Goal: Task Accomplishment & Management: Manage account settings

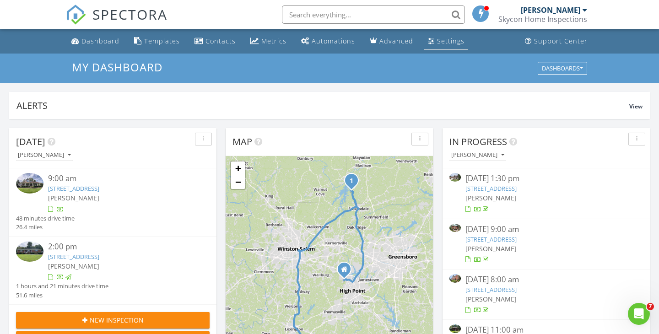
click at [444, 44] on div "Settings" at bounding box center [450, 41] width 27 height 9
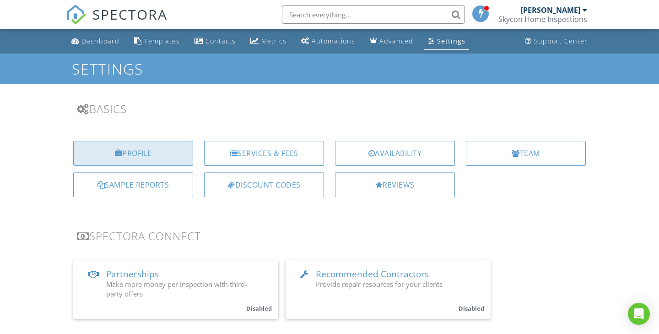
click at [151, 149] on div "Profile" at bounding box center [133, 153] width 120 height 25
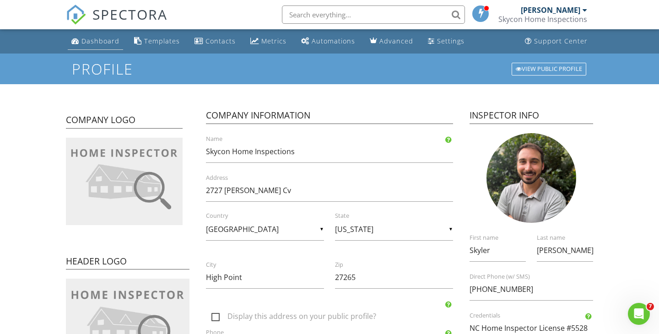
click at [86, 46] on link "Dashboard" at bounding box center [95, 41] width 55 height 17
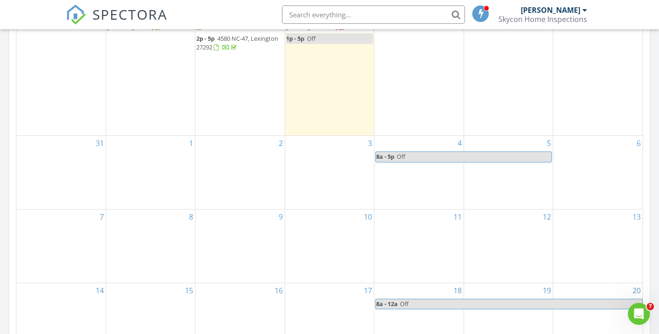
scroll to position [490, 0]
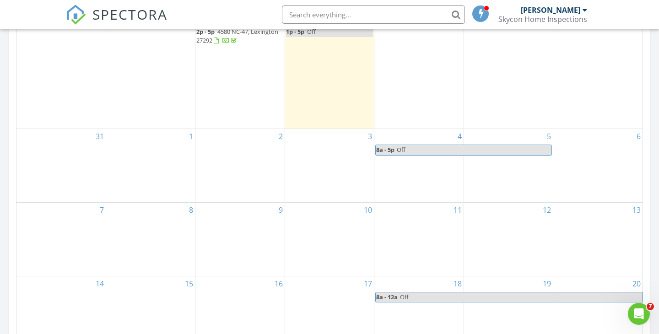
click at [248, 228] on div "9" at bounding box center [239, 239] width 89 height 73
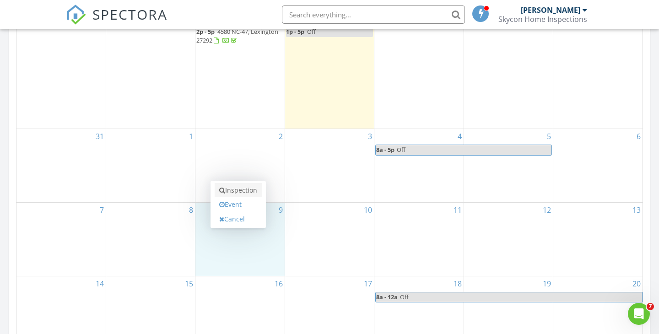
click at [243, 193] on link "Inspection" at bounding box center [238, 190] width 47 height 15
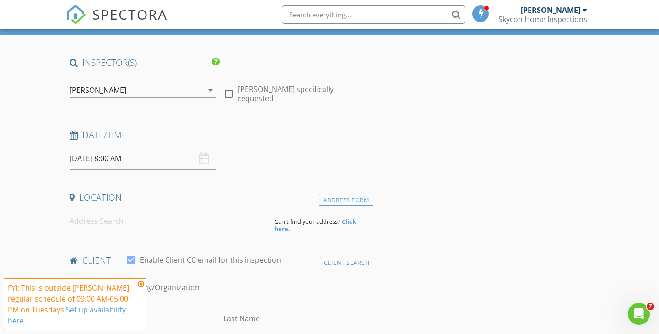
scroll to position [52, 0]
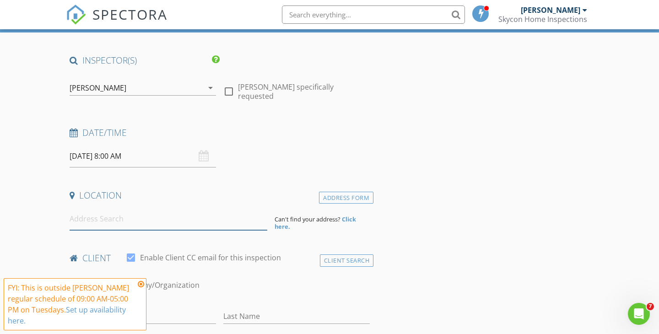
click at [137, 214] on input at bounding box center [169, 219] width 198 height 22
click at [141, 284] on icon at bounding box center [141, 283] width 6 height 7
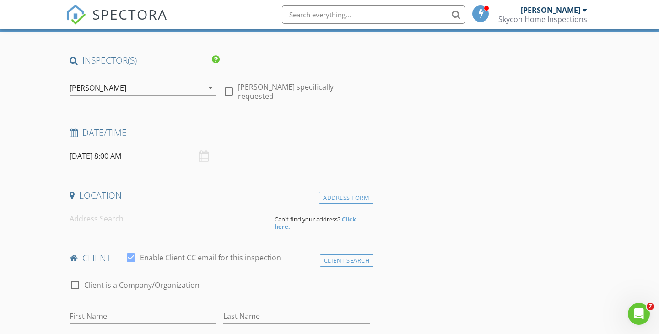
click at [107, 221] on input at bounding box center [169, 219] width 198 height 22
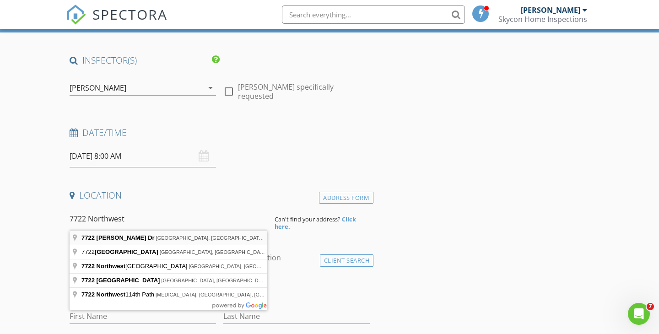
type input "7722 NW Meadows Dr, Stokesdale, NC, USA"
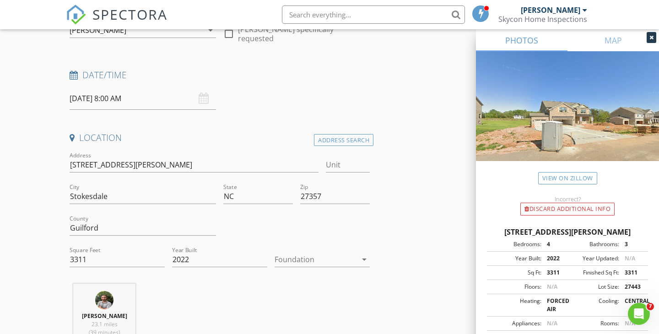
scroll to position [142, 0]
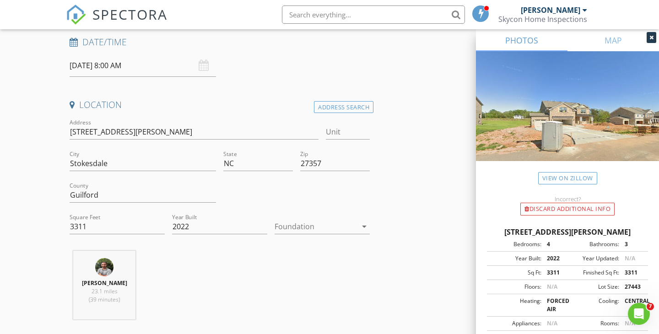
click at [340, 227] on div at bounding box center [316, 226] width 82 height 15
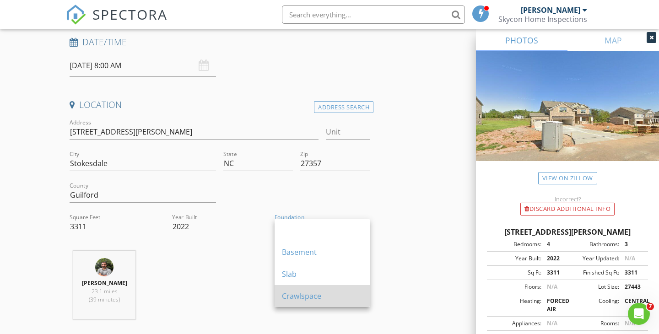
click at [314, 304] on div "Crawlspace" at bounding box center [322, 296] width 81 height 22
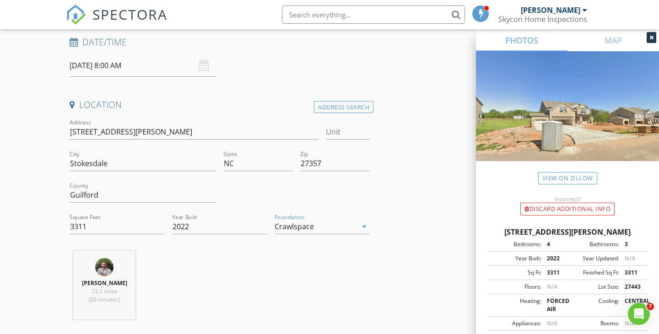
click at [219, 278] on div "Skyler Perkins 23.1 miles (39 minutes)" at bounding box center [219, 289] width 307 height 76
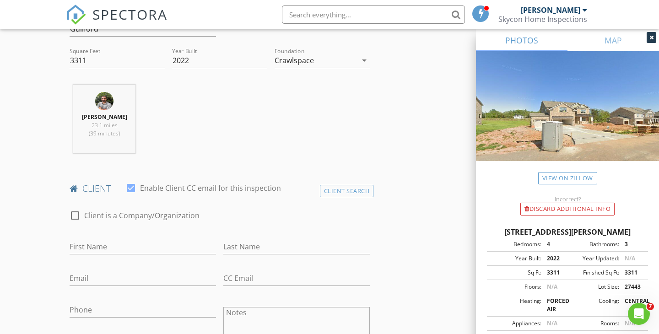
scroll to position [313, 0]
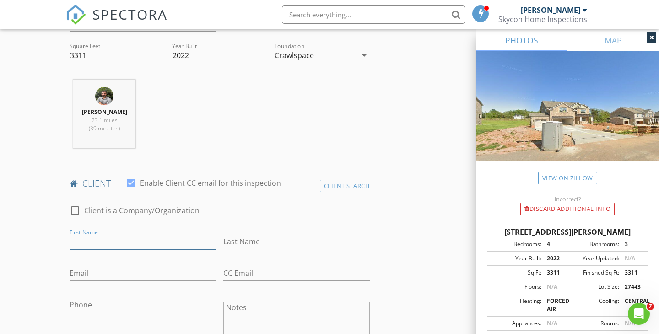
click at [147, 238] on input "First Name" at bounding box center [143, 241] width 146 height 15
type input "[PERSON_NAME]"
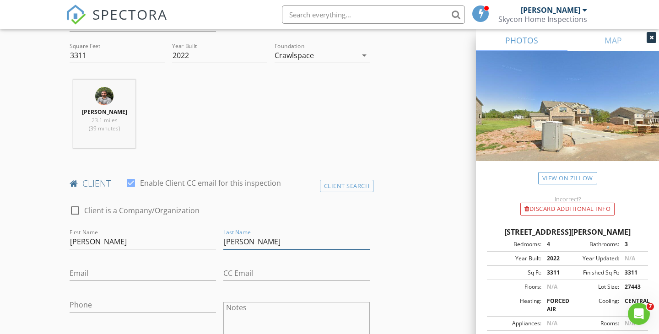
type input "[PERSON_NAME]"
click at [91, 279] on input "Email" at bounding box center [143, 273] width 146 height 15
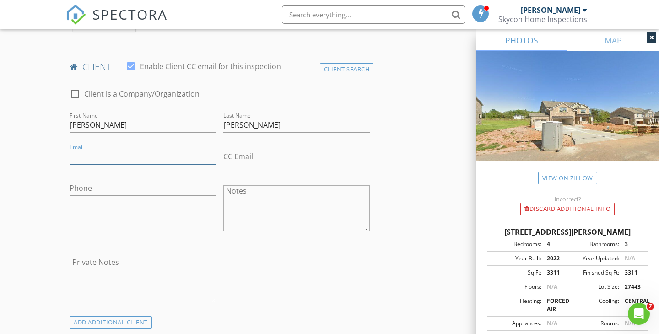
scroll to position [436, 0]
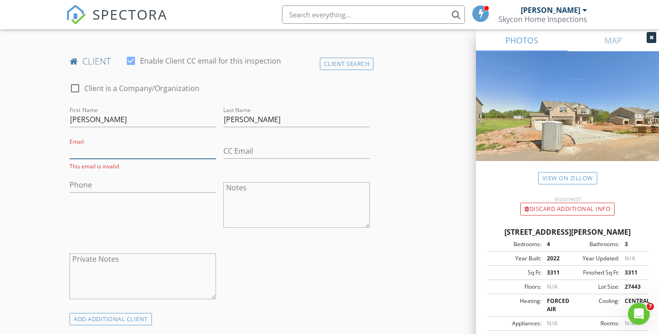
paste input "Timothy.belton1@yahoo.com"
click at [75, 151] on input "Timothy.belton1@yahoo.com" at bounding box center [143, 151] width 146 height 15
type input "[PERSON_NAME][EMAIL_ADDRESS][DOMAIN_NAME]"
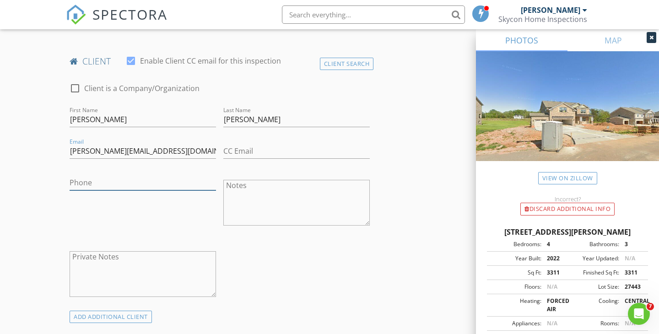
click at [84, 179] on input "Phone" at bounding box center [143, 182] width 146 height 15
paste input "[PHONE_NUMBER]"
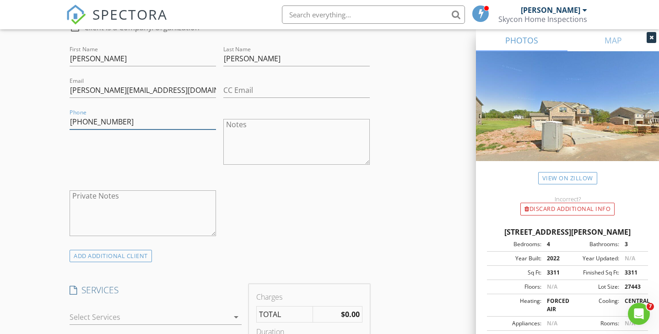
scroll to position [495, 0]
type input "[PHONE_NUMBER]"
click at [127, 259] on div "ADD ADDITIONAL client" at bounding box center [111, 257] width 82 height 12
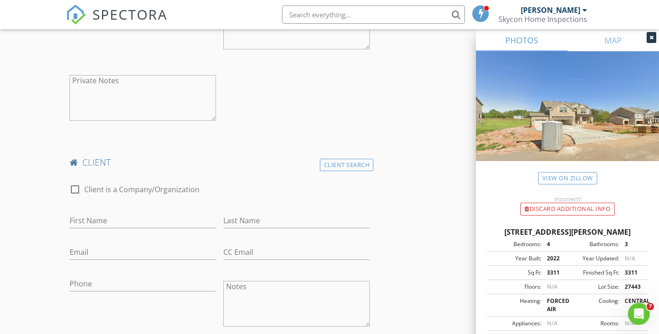
scroll to position [671, 0]
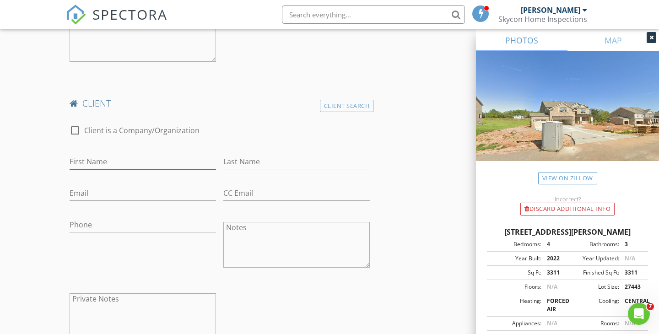
click at [118, 165] on input "First Name" at bounding box center [143, 161] width 146 height 15
type input "[PERSON_NAME]"
type input "White"
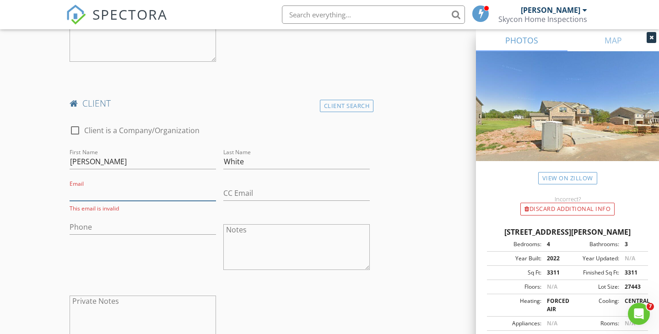
paste input "[EMAIL_ADDRESS][PERSON_NAME][DOMAIN_NAME]"
type input "[EMAIL_ADDRESS][PERSON_NAME][DOMAIN_NAME]"
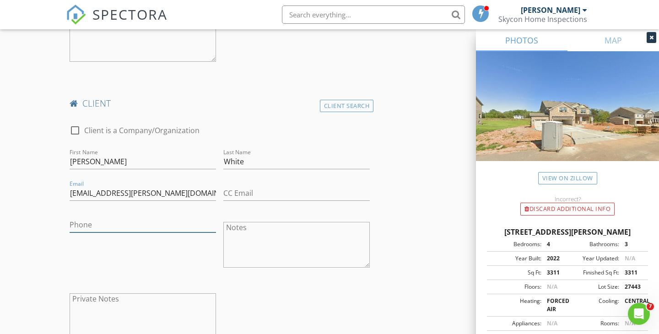
click at [138, 226] on input "Phone" at bounding box center [143, 224] width 146 height 15
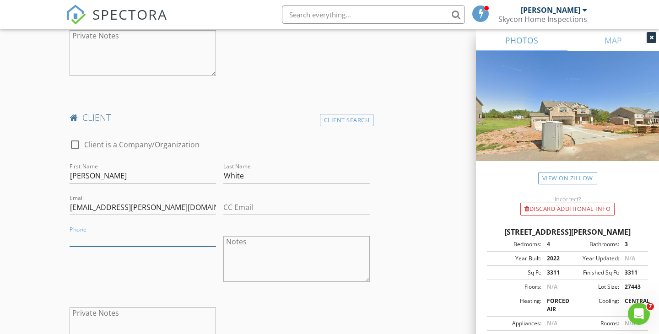
scroll to position [662, 0]
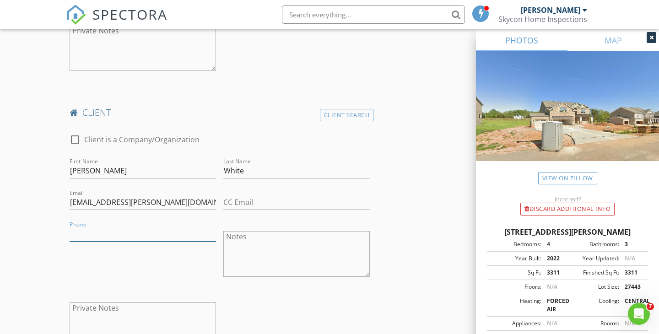
paste input "[PHONE_NUMBER]"
type input "[PHONE_NUMBER]"
click at [211, 266] on div "Phone 206-376-0582" at bounding box center [143, 254] width 154 height 71
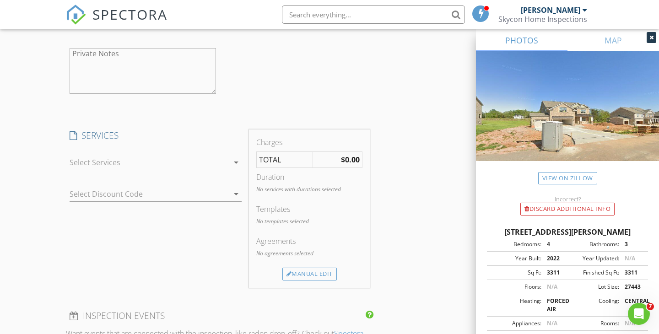
scroll to position [918, 0]
click at [203, 159] on div at bounding box center [149, 160] width 159 height 15
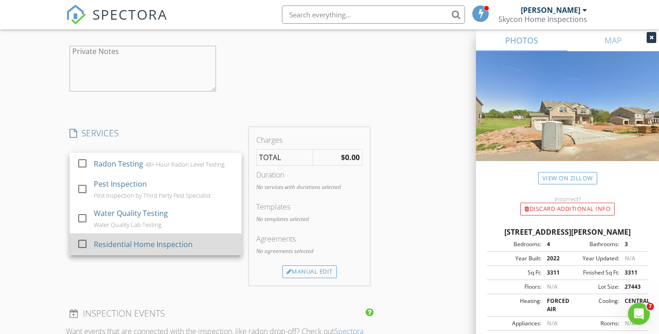
click at [141, 238] on div "Residential Home Inspection" at bounding box center [164, 244] width 140 height 18
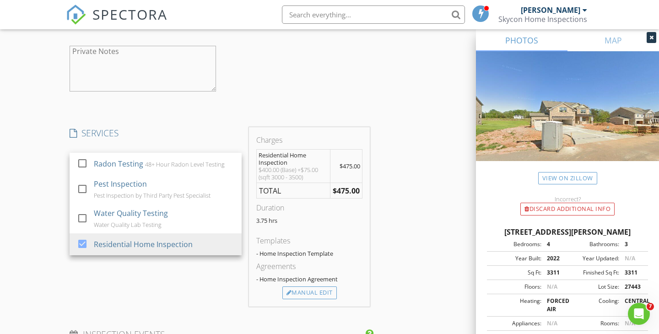
click at [49, 205] on div "New Inspection Click here to use the New Order Form INSPECTOR(S) check_box Skyl…" at bounding box center [329, 144] width 659 height 2019
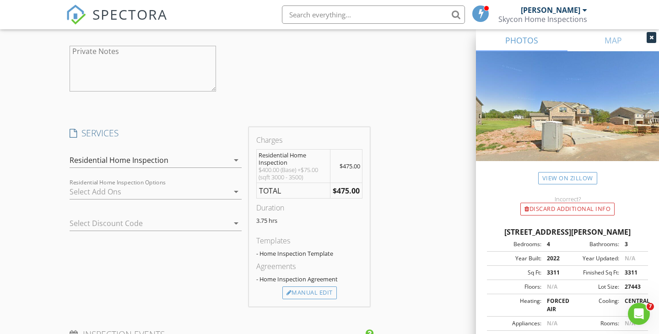
click at [111, 188] on div at bounding box center [149, 191] width 159 height 15
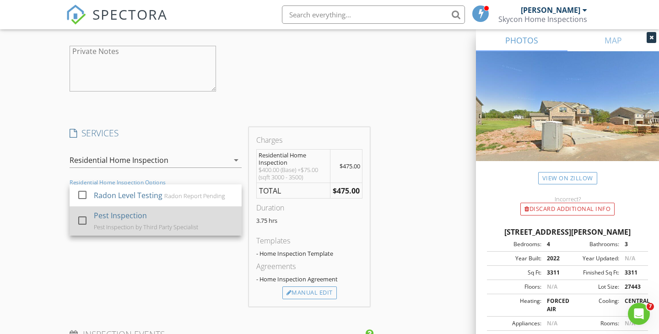
click at [106, 216] on div "Pest Inspection" at bounding box center [120, 215] width 53 height 11
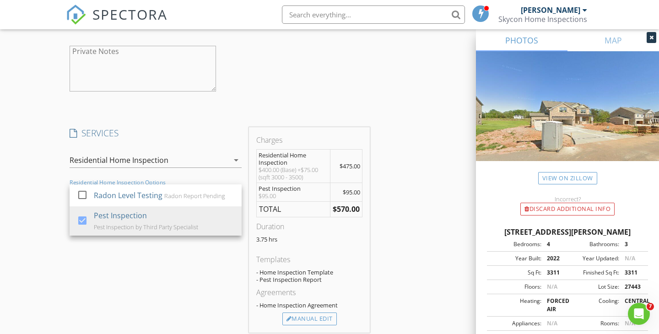
click at [49, 215] on div "New Inspection Click here to use the New Order Form INSPECTOR(S) check_box Skyl…" at bounding box center [329, 157] width 659 height 2045
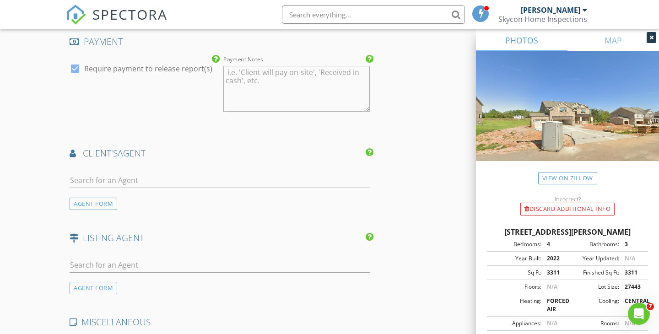
scroll to position [1315, 0]
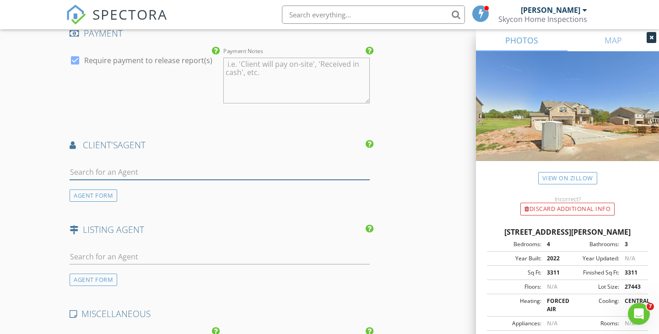
click at [141, 174] on input "text" at bounding box center [220, 172] width 300 height 15
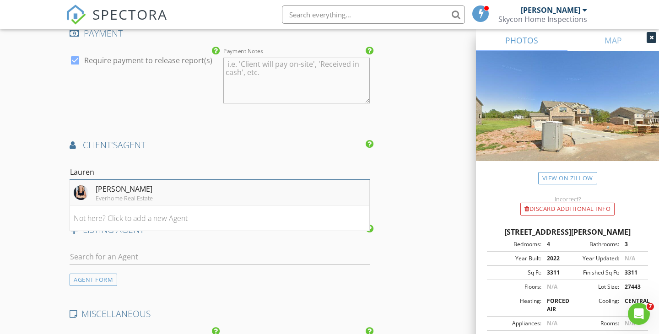
type input "Lauren"
click at [94, 193] on div "Lauren Stanton Everhome Real Estate" at bounding box center [113, 192] width 79 height 18
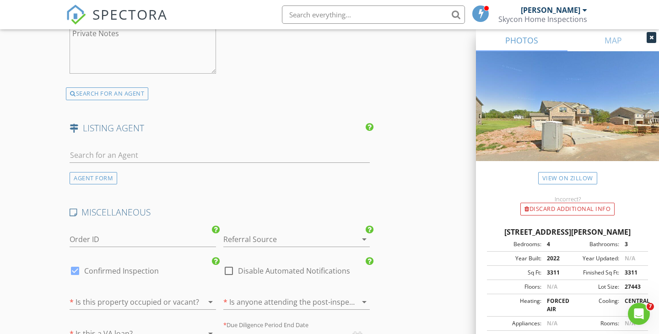
scroll to position [1626, 0]
click at [74, 268] on div at bounding box center [75, 270] width 16 height 16
checkbox input "false"
checkbox input "true"
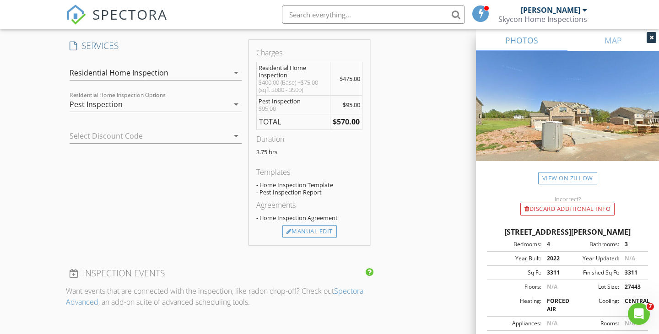
scroll to position [1007, 0]
click at [303, 232] on div "Manual Edit" at bounding box center [309, 230] width 54 height 13
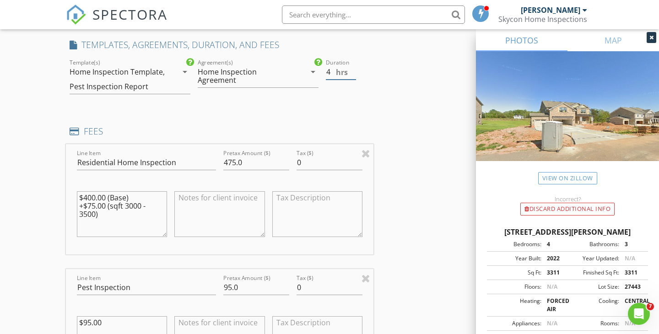
click at [353, 70] on input "4" at bounding box center [341, 72] width 30 height 15
click at [353, 70] on input "4.5" at bounding box center [341, 72] width 30 height 15
click at [353, 73] on input "4" at bounding box center [341, 72] width 30 height 15
click at [374, 97] on div "INSPECTOR(S) check_box Skyler Perkins PRIMARY Skyler Perkins arrow_drop_down ch…" at bounding box center [329, 285] width 527 height 2371
type input "4"
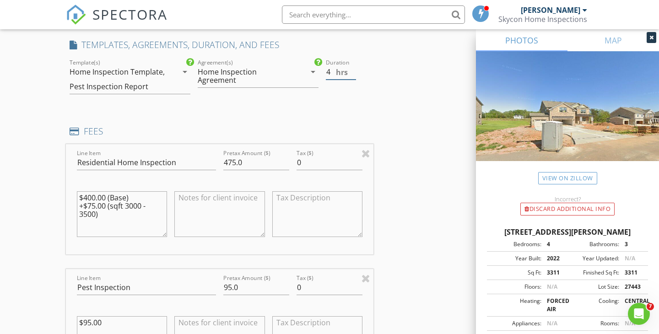
click at [353, 75] on input "4" at bounding box center [341, 72] width 30 height 15
click at [385, 100] on div "INSPECTOR(S) check_box Skyler Perkins PRIMARY Skyler Perkins arrow_drop_down ch…" at bounding box center [329, 285] width 527 height 2371
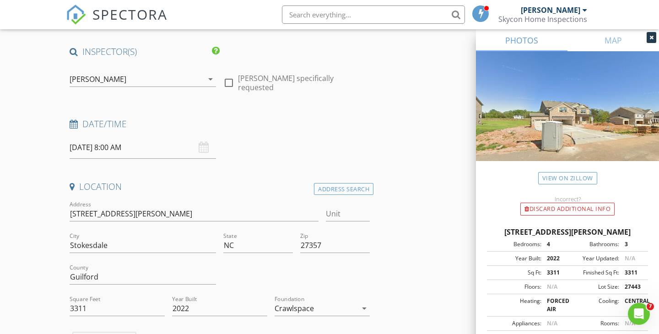
scroll to position [51, 0]
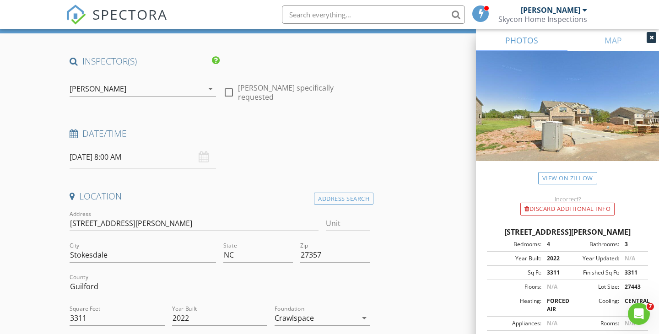
click at [147, 158] on input "09/09/2025 8:00 AM" at bounding box center [143, 157] width 146 height 22
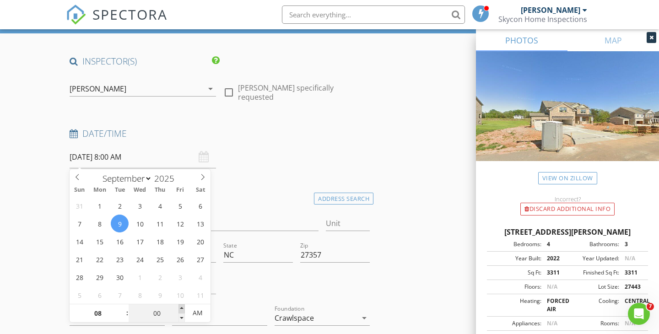
type input "05"
type input "09/09/2025 8:05 AM"
click at [181, 306] on span at bounding box center [181, 308] width 6 height 9
type input "10"
type input "09/09/2025 8:10 AM"
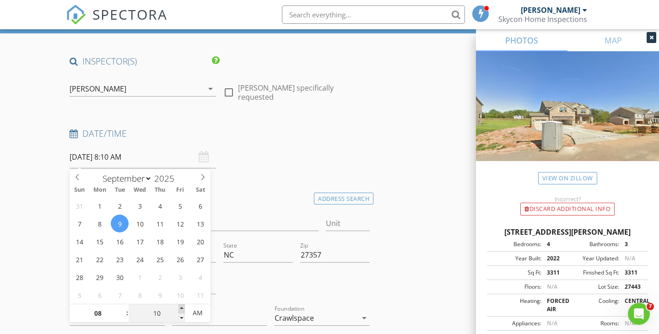
click at [181, 306] on span at bounding box center [181, 308] width 6 height 9
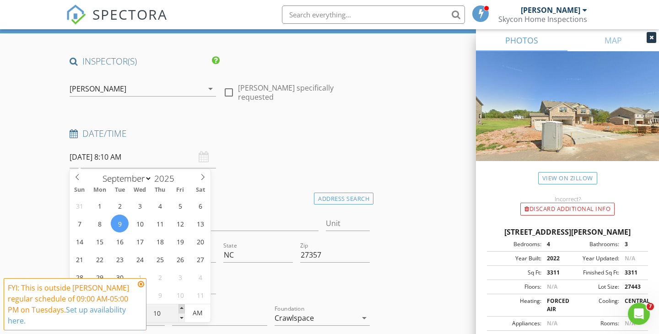
type input "15"
type input "09/09/2025 8:15 AM"
click at [181, 306] on span at bounding box center [181, 308] width 6 height 9
type input "20"
type input "09/09/2025 8:20 AM"
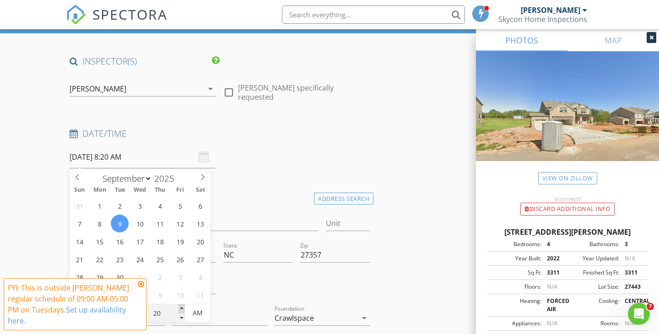
click at [181, 306] on span at bounding box center [181, 308] width 6 height 9
type input "25"
type input "09/09/2025 8:25 AM"
click at [181, 306] on span at bounding box center [181, 308] width 6 height 9
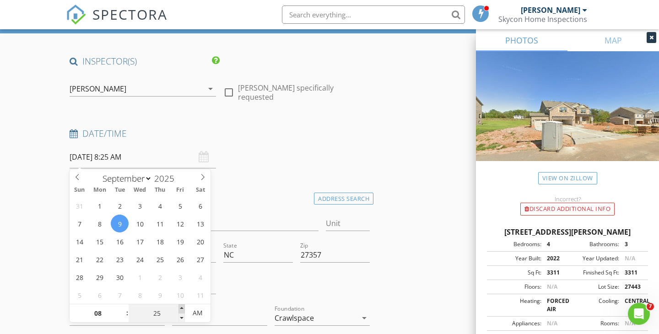
type input "30"
type input "[DATE] 8:30 AM"
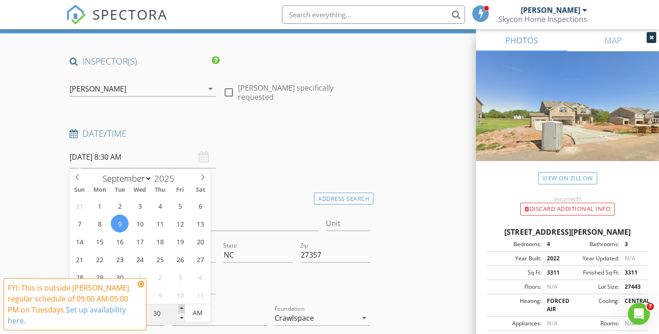
click at [181, 306] on span at bounding box center [181, 308] width 6 height 9
click at [140, 283] on icon at bounding box center [141, 283] width 6 height 7
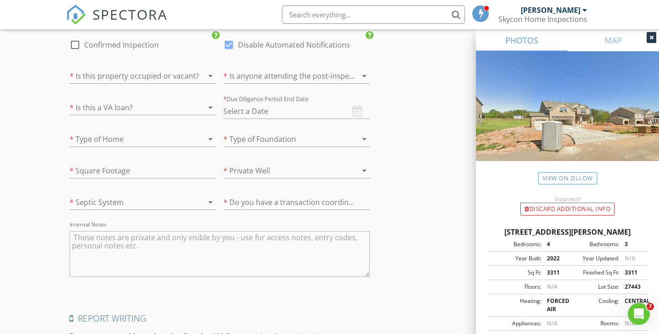
scroll to position [2165, 0]
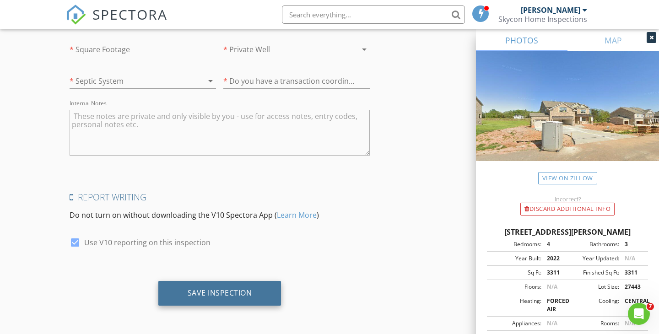
click at [196, 296] on div "Save Inspection" at bounding box center [220, 292] width 65 height 9
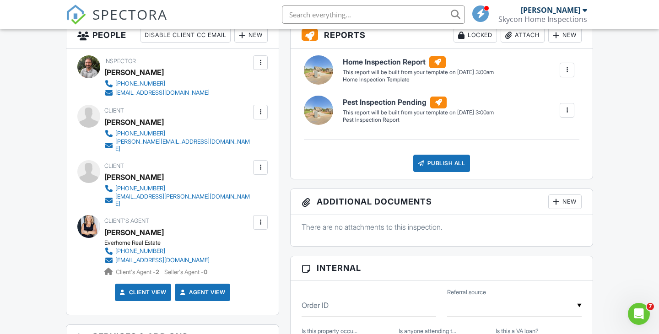
scroll to position [319, 0]
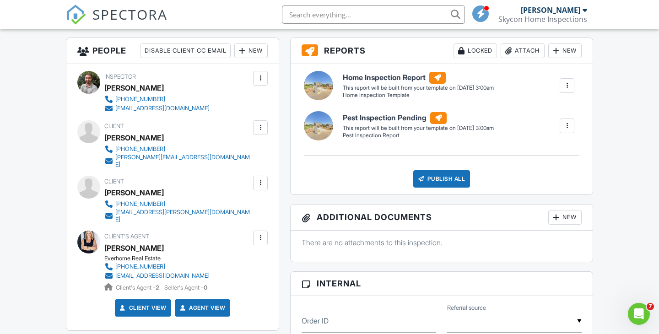
click at [255, 58] on div "New" at bounding box center [250, 50] width 33 height 15
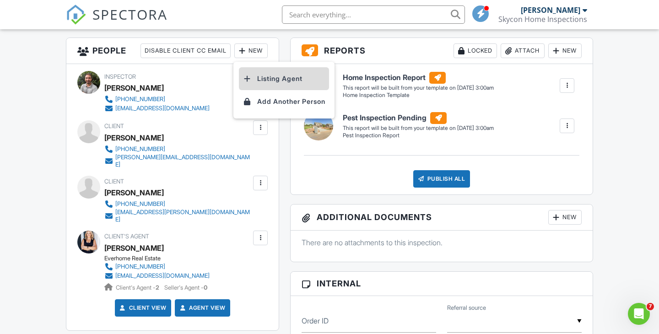
click at [269, 90] on li "Listing Agent" at bounding box center [284, 78] width 90 height 23
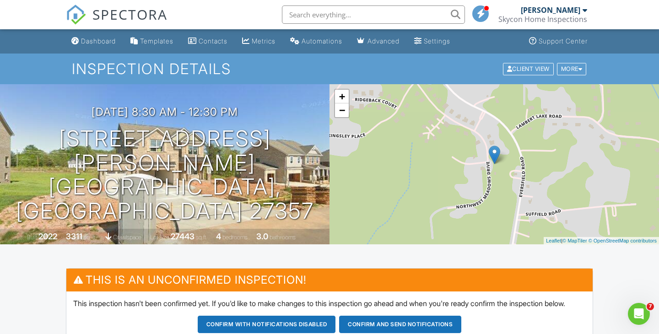
click at [249, 125] on div at bounding box center [240, 116] width 17 height 17
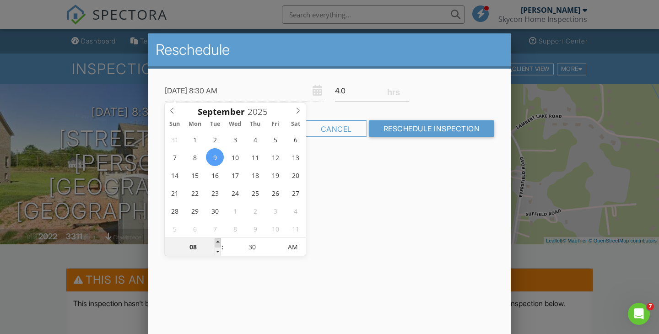
type input "[DATE] 9:30 AM"
type input "09"
click at [220, 241] on span at bounding box center [218, 242] width 6 height 9
type input "[DATE] 9:25 AM"
type input "25"
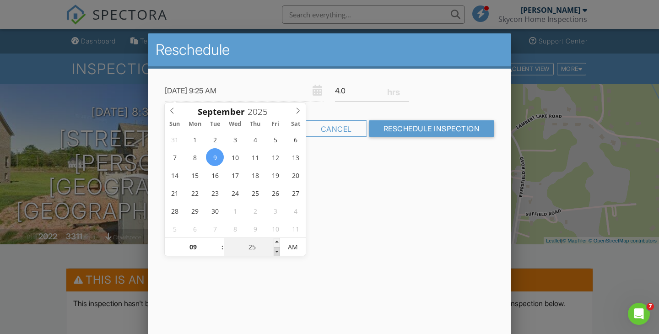
click at [277, 250] on span at bounding box center [277, 251] width 6 height 9
type input "[DATE] 9:20 AM"
type input "20"
click at [277, 250] on span at bounding box center [277, 251] width 6 height 9
type input "[DATE] 9:15 AM"
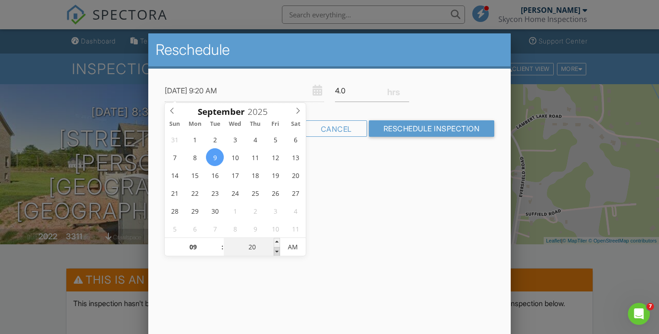
type input "15"
click at [277, 250] on span at bounding box center [277, 251] width 6 height 9
type input "[DATE] 9:10 AM"
type input "10"
click at [277, 250] on span at bounding box center [277, 251] width 6 height 9
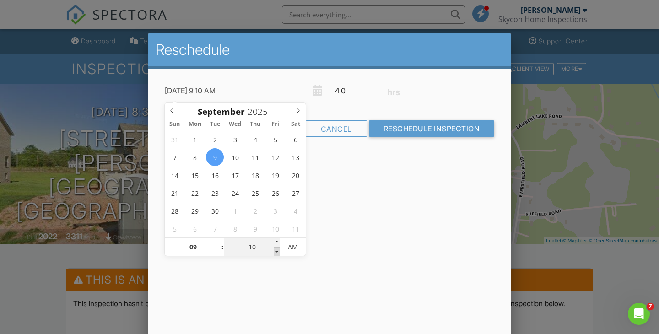
type input "[DATE] 9:05 AM"
type input "05"
click at [277, 250] on span at bounding box center [277, 251] width 6 height 9
type input "[DATE] 9:00 AM"
type input "00"
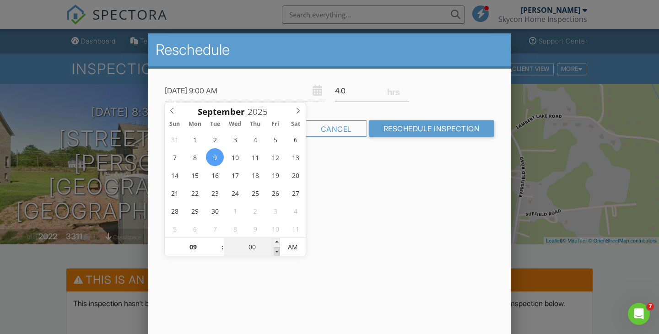
click at [277, 250] on span at bounding box center [277, 251] width 6 height 9
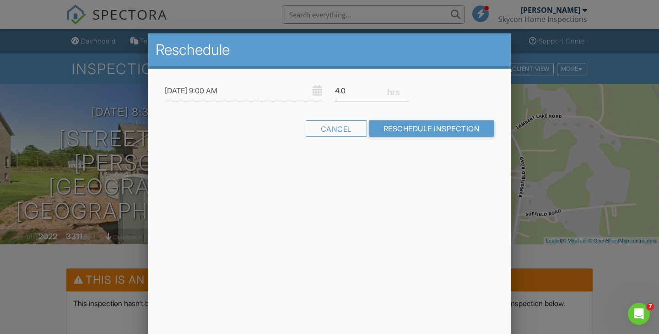
click at [322, 218] on div "Reschedule [DATE] 9:00 AM 4.0 Warning: this date/time is in the past. Cancel Re…" at bounding box center [329, 193] width 362 height 320
click at [404, 92] on input "3.75" at bounding box center [372, 91] width 74 height 22
type input "3.5"
click at [404, 92] on input "3.5" at bounding box center [372, 91] width 74 height 22
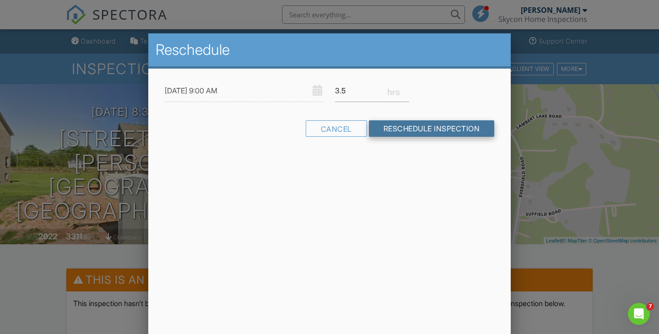
click at [390, 130] on input "Reschedule Inspection" at bounding box center [432, 128] width 126 height 16
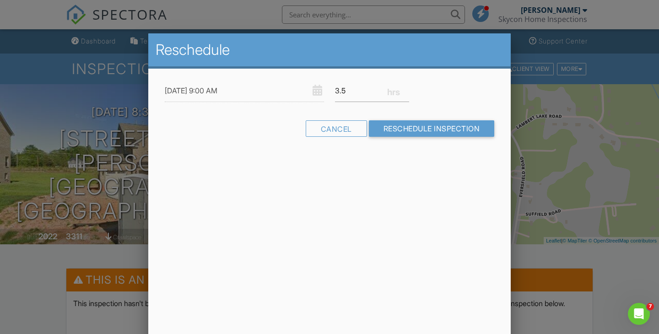
click at [202, 24] on div at bounding box center [329, 163] width 659 height 418
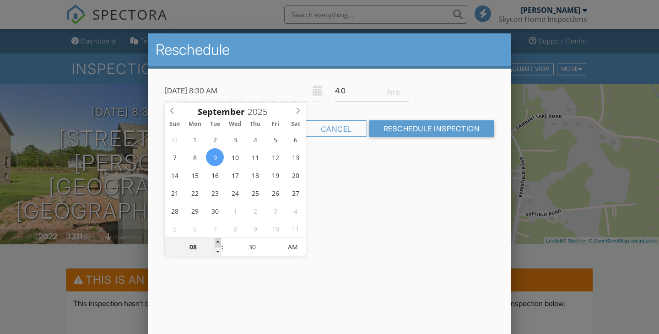
type input "[DATE] 9:30 AM"
type input "09"
click at [217, 244] on span at bounding box center [218, 242] width 6 height 9
type input "09/09/2025 9:25 AM"
type input "25"
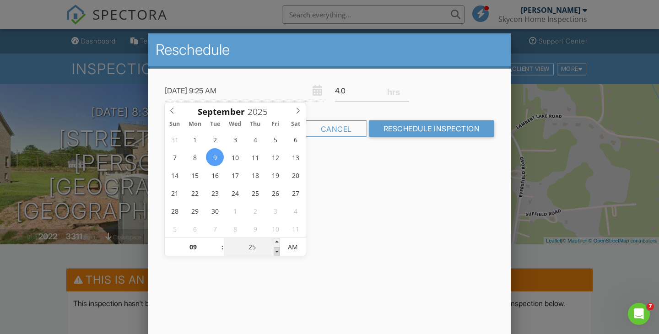
click at [278, 252] on span at bounding box center [277, 251] width 6 height 9
type input "09/09/2025 9:20 AM"
type input "20"
click at [278, 252] on span at bounding box center [277, 251] width 6 height 9
type input "[DATE] 9:15 AM"
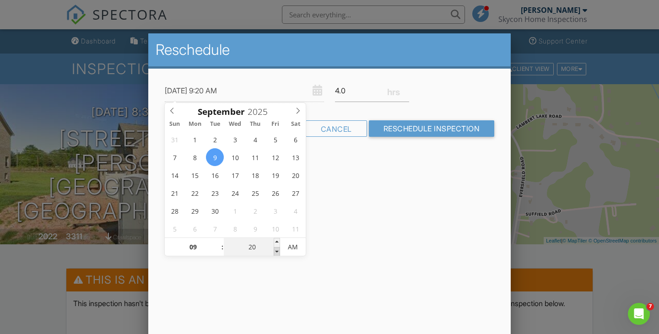
type input "15"
click at [278, 252] on span at bounding box center [277, 251] width 6 height 9
type input "[DATE] 9:10 AM"
type input "10"
click at [278, 252] on span at bounding box center [277, 251] width 6 height 9
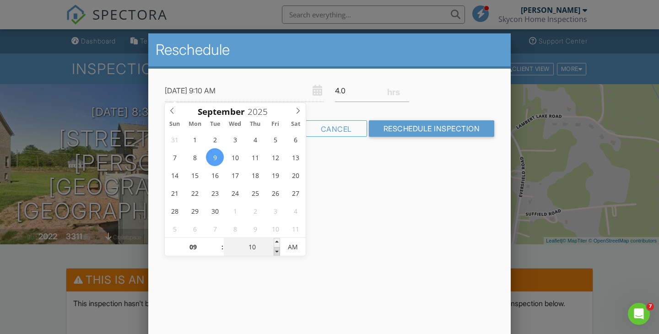
type input "[DATE] 9:05 AM"
type input "05"
click at [278, 252] on span at bounding box center [277, 251] width 6 height 9
type input "[DATE] 9:00 AM"
type input "00"
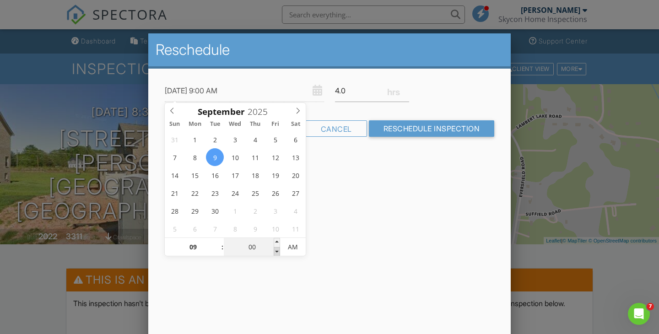
click at [278, 252] on span at bounding box center [277, 251] width 6 height 9
click at [345, 106] on form "09/09/2025 9:00 AM 4.0 Warning: this date/time is in the past. Cancel Reschedul…" at bounding box center [329, 112] width 340 height 64
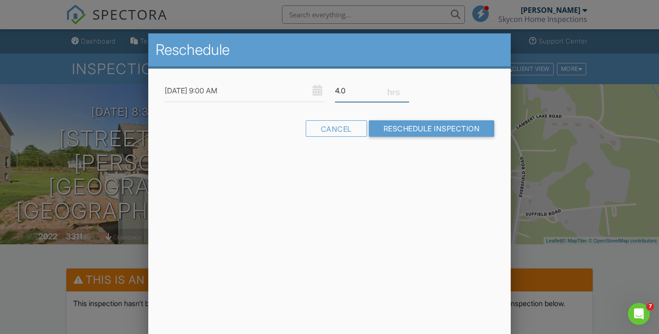
click at [386, 83] on input "4.0" at bounding box center [372, 91] width 74 height 22
click at [404, 92] on input "3.75" at bounding box center [372, 91] width 74 height 22
click at [404, 92] on input "3.5" at bounding box center [372, 91] width 74 height 22
click at [404, 92] on input "3.25" at bounding box center [372, 91] width 74 height 22
type input "3.5"
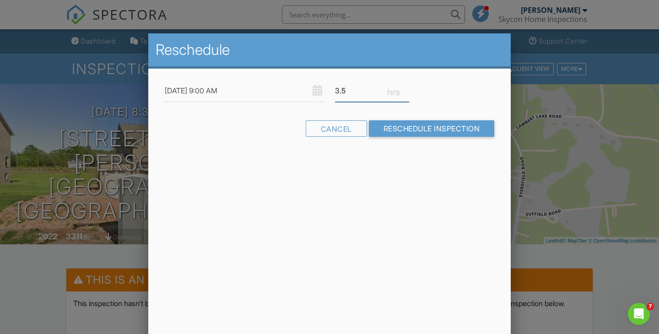
click at [406, 88] on input "3.5" at bounding box center [372, 91] width 74 height 22
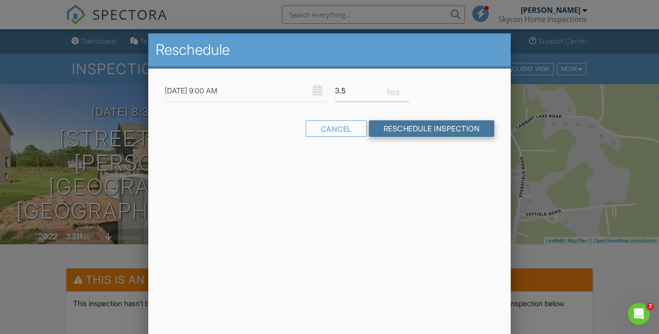
click at [409, 129] on input "Reschedule Inspection" at bounding box center [432, 128] width 126 height 16
